Goal: Task Accomplishment & Management: Manage account settings

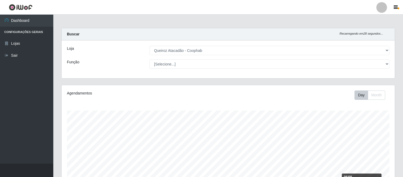
select select "463"
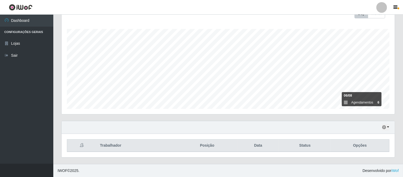
scroll to position [110, 333]
click at [384, 127] on icon "button" at bounding box center [384, 128] width 4 height 4
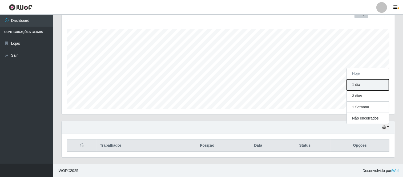
click at [357, 85] on button "1 dia" at bounding box center [368, 84] width 42 height 11
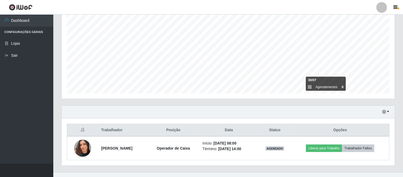
scroll to position [105, 0]
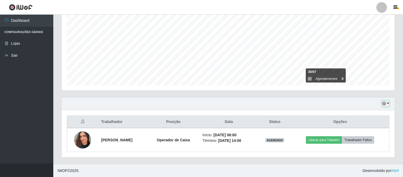
click at [385, 105] on icon "button" at bounding box center [384, 104] width 4 height 4
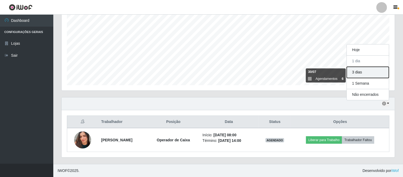
click at [362, 71] on button "3 dias" at bounding box center [368, 72] width 42 height 11
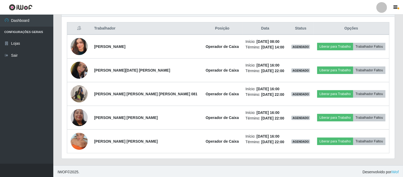
scroll to position [200, 0]
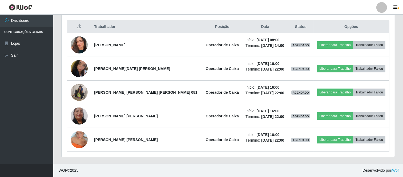
click at [383, 6] on div at bounding box center [381, 7] width 11 height 11
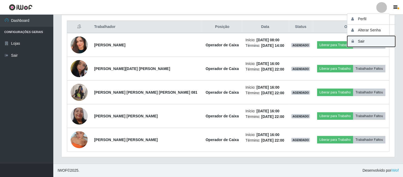
click at [362, 41] on button "Sair" at bounding box center [371, 41] width 48 height 11
